Goal: Find specific page/section: Find specific page/section

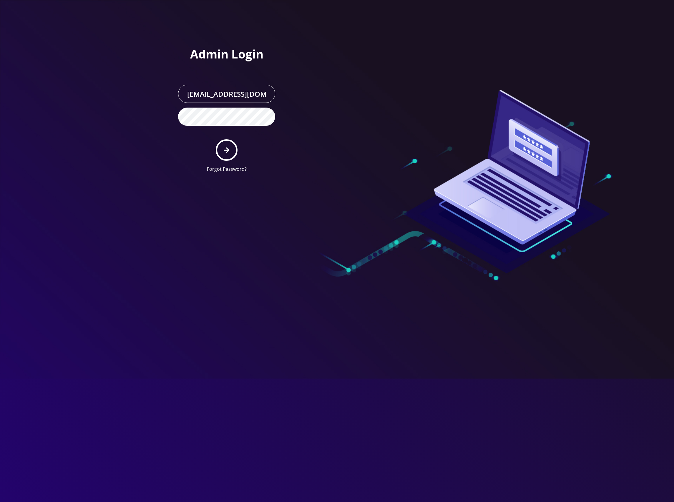
click at [227, 145] on button "submit" at bounding box center [226, 149] width 21 height 21
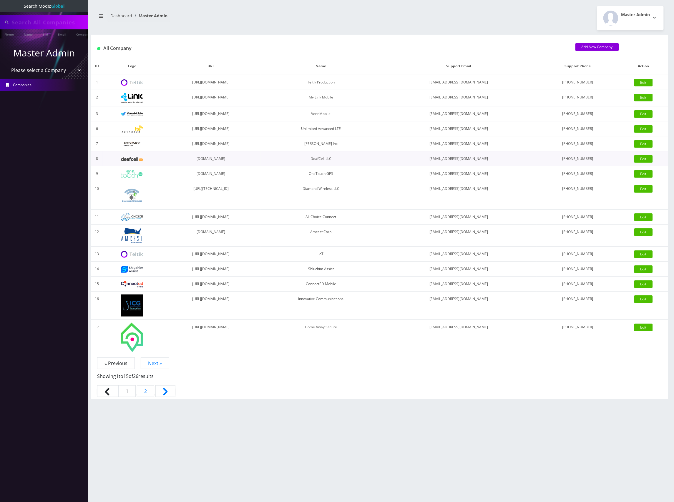
type input "7326066985"
click at [58, 71] on select "Please select a Company Teltik Production My Link Mobile VennMobile Unlimited A…" at bounding box center [44, 70] width 75 height 11
select select "13"
click at [7, 65] on select "Please select a Company Teltik Production My Link Mobile VennMobile Unlimited A…" at bounding box center [44, 70] width 75 height 11
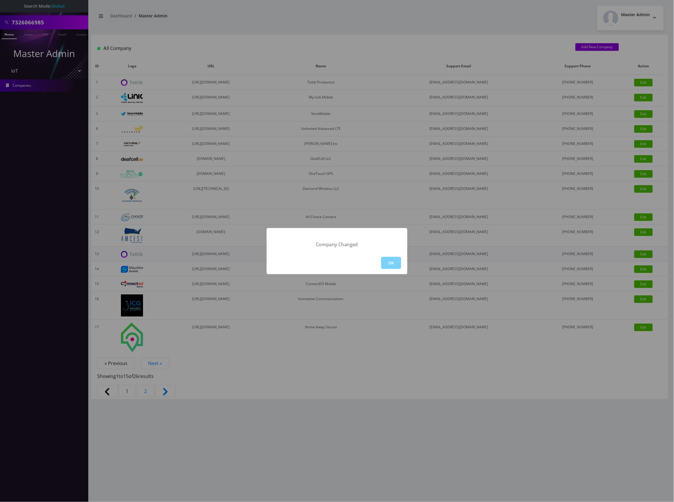
click at [386, 261] on button "OK" at bounding box center [391, 263] width 20 height 12
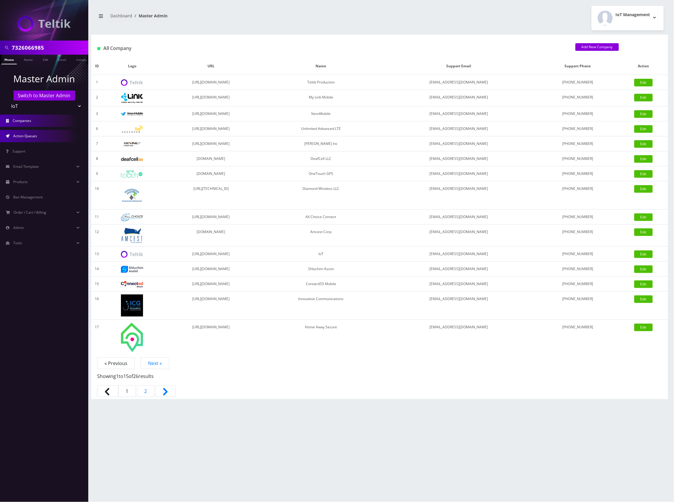
click at [32, 137] on span "Action Queues" at bounding box center [25, 136] width 24 height 5
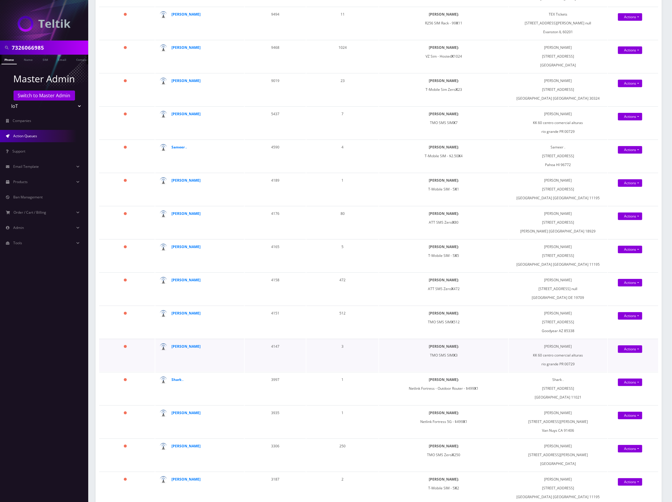
scroll to position [392, 0]
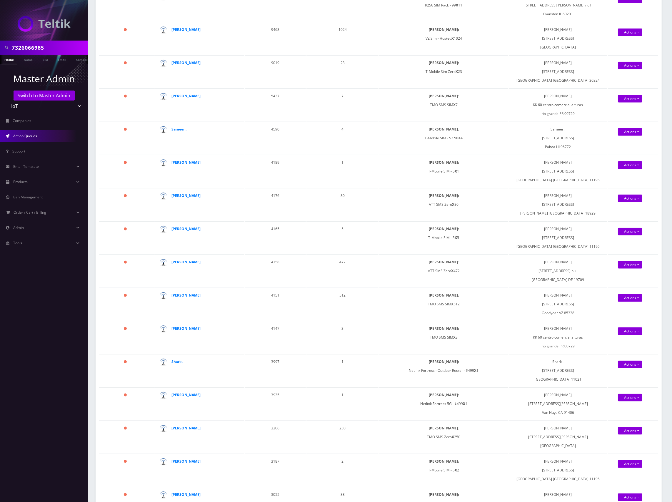
click at [36, 49] on input "7326066985" at bounding box center [49, 47] width 75 height 11
type input "anthony byers"
drag, startPoint x: 40, startPoint y: 346, endPoint x: 42, endPoint y: 344, distance: 3.4
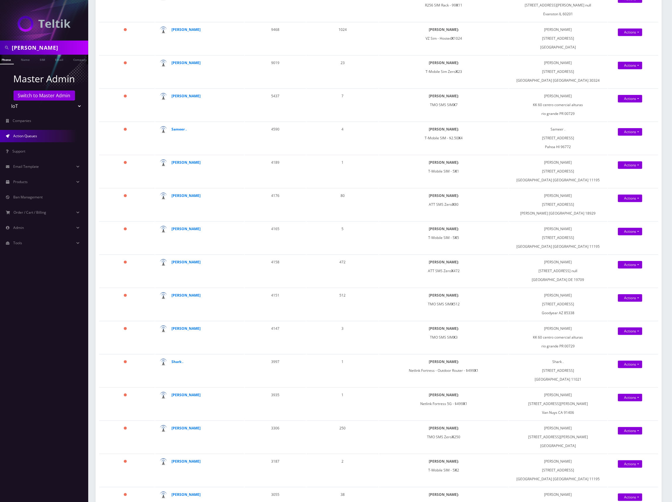
click at [40, 346] on nav "anthony byers Phone Name SIM Email Company Customer Master Admin Switch to Mast…" at bounding box center [44, 251] width 88 height 502
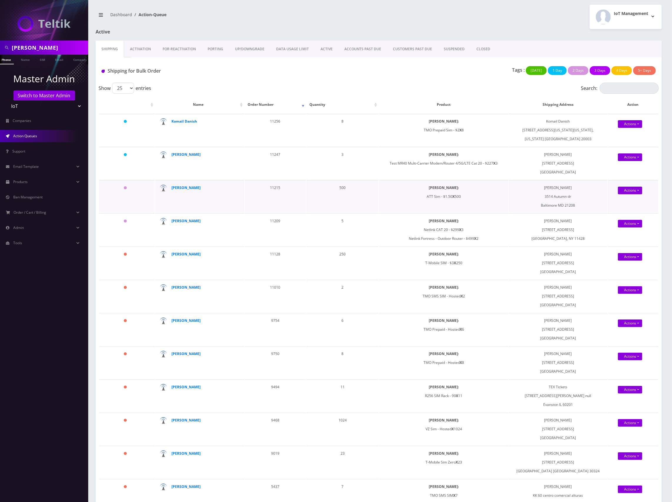
scroll to position [0, 0]
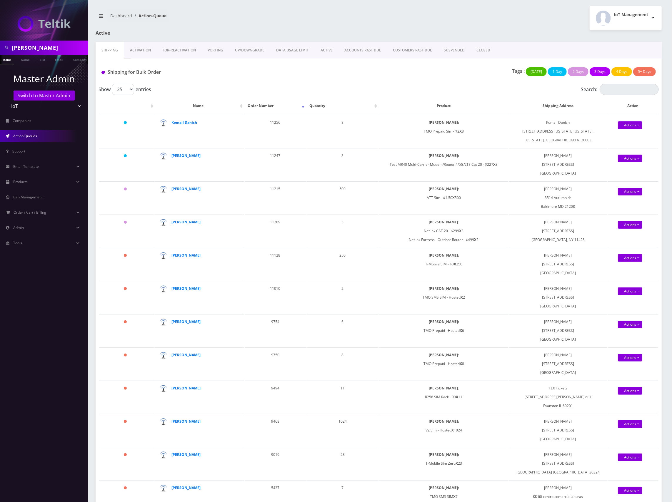
click at [59, 45] on input "anthony byers" at bounding box center [49, 47] width 75 height 11
click at [61, 46] on input "anthony byers" at bounding box center [49, 47] width 75 height 11
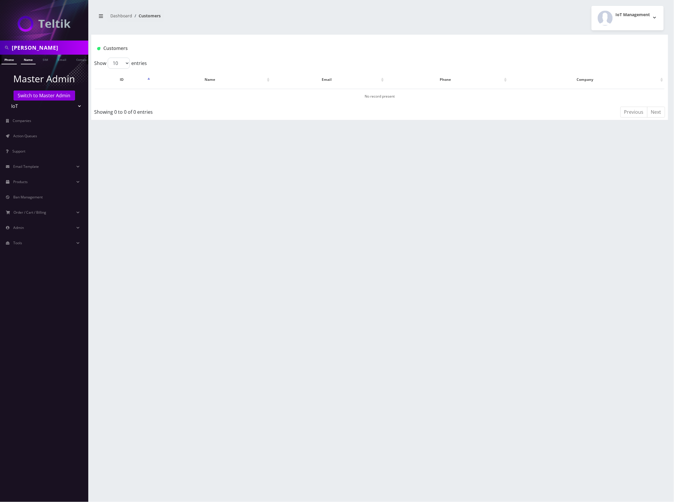
drag, startPoint x: 63, startPoint y: 46, endPoint x: 28, endPoint y: 57, distance: 36.4
click at [29, 56] on nav "anthony byers Phone Name SIM Email Company Customer Master Admin Switch to Mast…" at bounding box center [44, 251] width 88 height 502
click at [26, 64] on ul "Master Admin Switch to Master Admin Teltik Production My Link Mobile VennMobile…" at bounding box center [44, 160] width 88 height 192
click at [29, 61] on link "Name" at bounding box center [28, 60] width 15 height 10
click at [206, 95] on link "[PERSON_NAME]" at bounding box center [204, 96] width 28 height 5
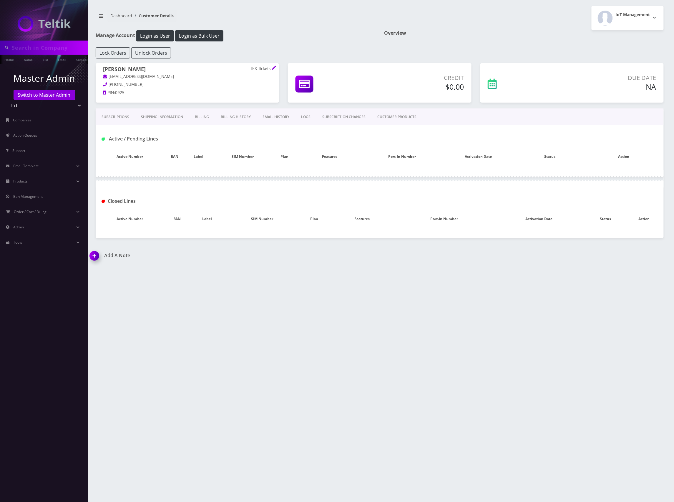
type input "[PERSON_NAME]"
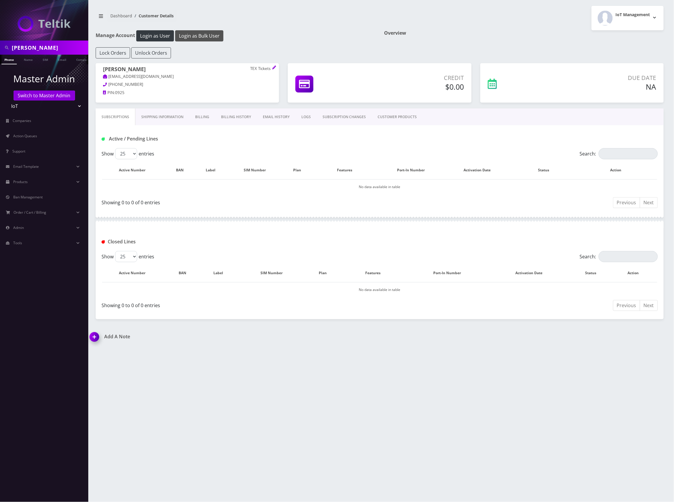
click at [197, 35] on button "Login as Bulk User" at bounding box center [199, 35] width 48 height 11
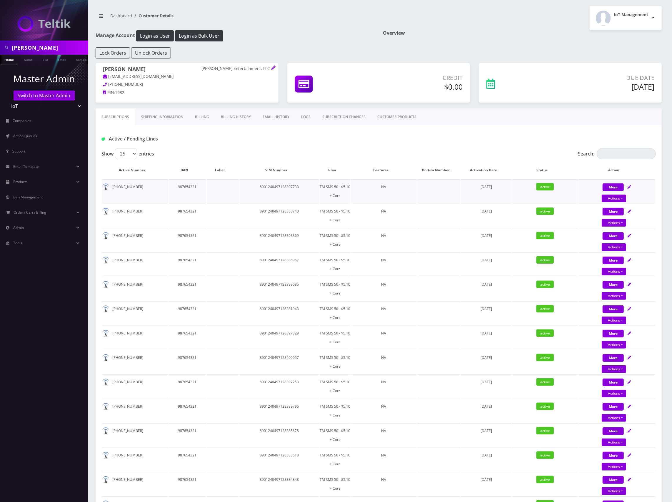
click at [286, 186] on td "8901240497128397733" at bounding box center [279, 191] width 80 height 24
copy td "8901240497128397733"
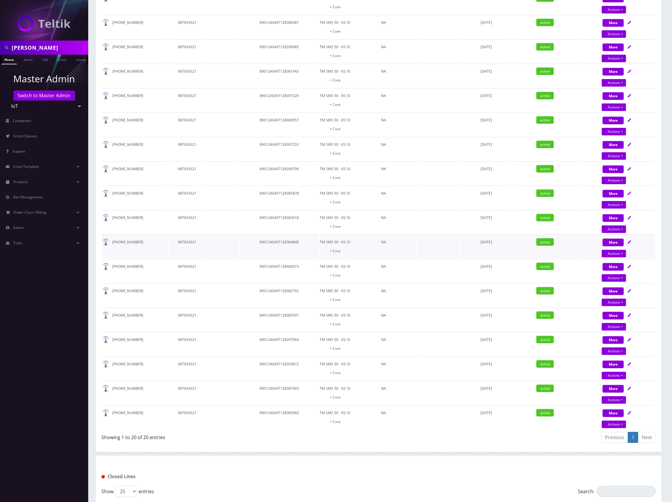
scroll to position [274, 0]
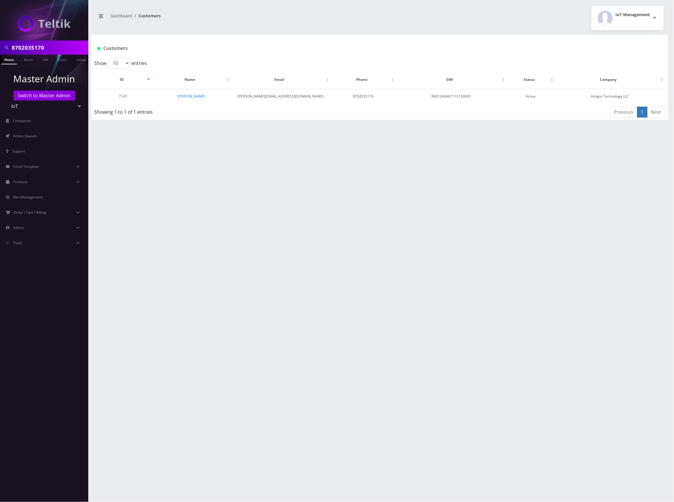
drag, startPoint x: 41, startPoint y: 48, endPoint x: -3, endPoint y: 51, distance: 43.9
click at [0, 51] on html "8702035170 Phone Name SIM Email Company Customer Master Admin Switch to Master …" at bounding box center [337, 251] width 674 height 502
type input "[PERSON_NAME]"
click at [51, 46] on input "[PERSON_NAME]" at bounding box center [49, 47] width 75 height 11
click at [26, 59] on link "Name" at bounding box center [28, 60] width 15 height 10
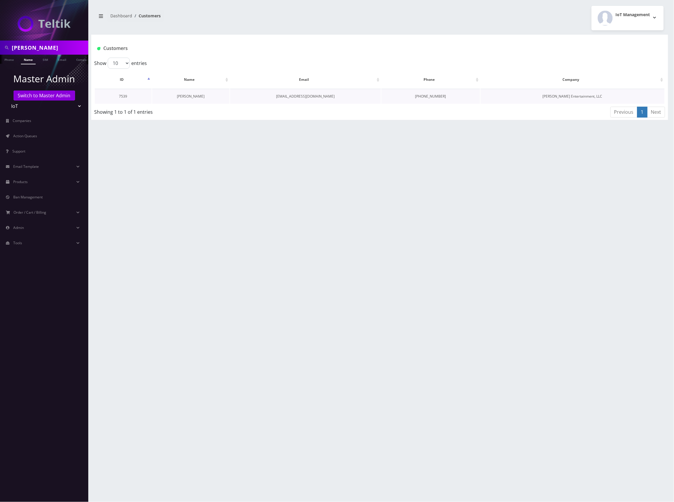
click at [184, 97] on link "[PERSON_NAME]" at bounding box center [191, 96] width 28 height 5
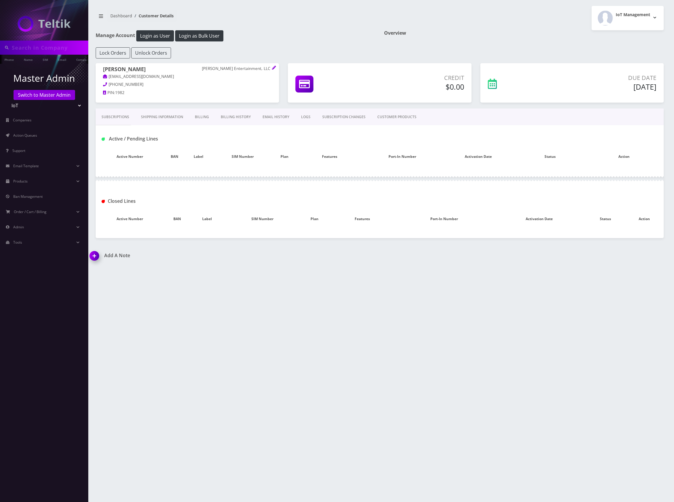
type input "[PERSON_NAME]"
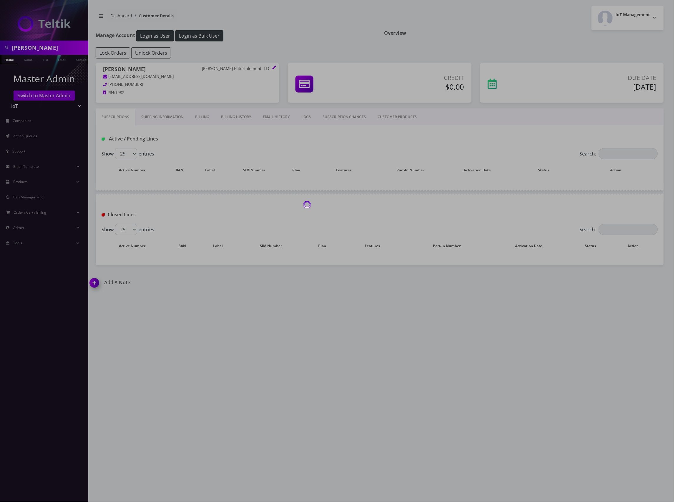
click at [162, 114] on body "[PERSON_NAME] Phone Name SIM Email Company Customer Master Admin Switch to Mast…" at bounding box center [337, 251] width 674 height 502
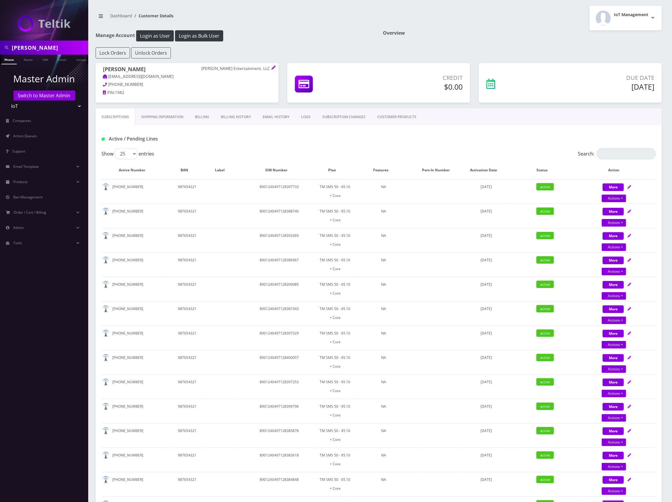
click at [156, 116] on link "Shipping Information" at bounding box center [162, 117] width 54 height 17
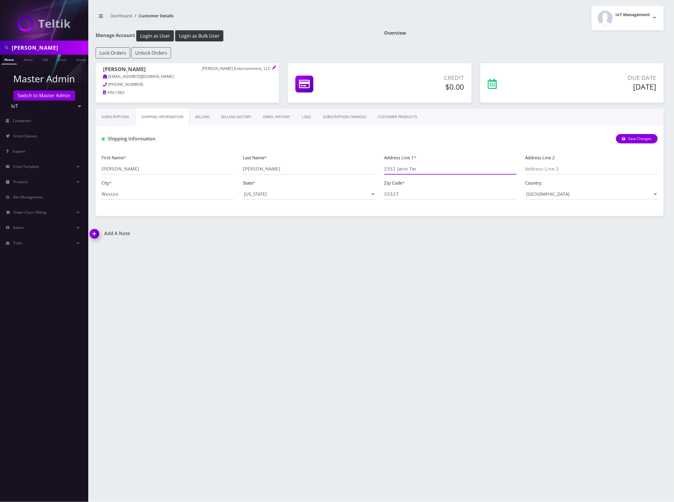
drag, startPoint x: 432, startPoint y: 171, endPoint x: 367, endPoint y: 166, distance: 65.1
click at [367, 166] on div "First Name * [PERSON_NAME] Last Name * [PERSON_NAME] Address Line 1 * [GEOGRAPH…" at bounding box center [379, 179] width 565 height 50
drag, startPoint x: 132, startPoint y: 198, endPoint x: 88, endPoint y: 196, distance: 44.8
click at [88, 196] on div "[PERSON_NAME] Phone Name SIM Email Company Customer Master Admin Switch to Mast…" at bounding box center [337, 251] width 674 height 502
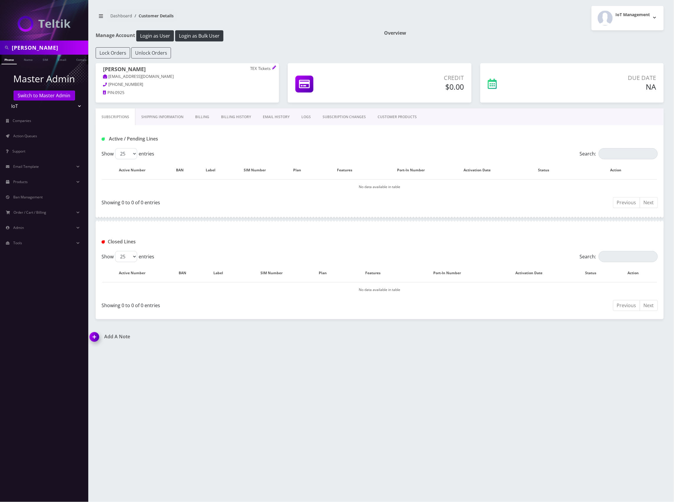
drag, startPoint x: 343, startPoint y: 24, endPoint x: 366, endPoint y: 24, distance: 23.2
click at [343, 24] on nav "Dashboard Customer Details" at bounding box center [235, 18] width 279 height 17
